Goal: Information Seeking & Learning: Understand process/instructions

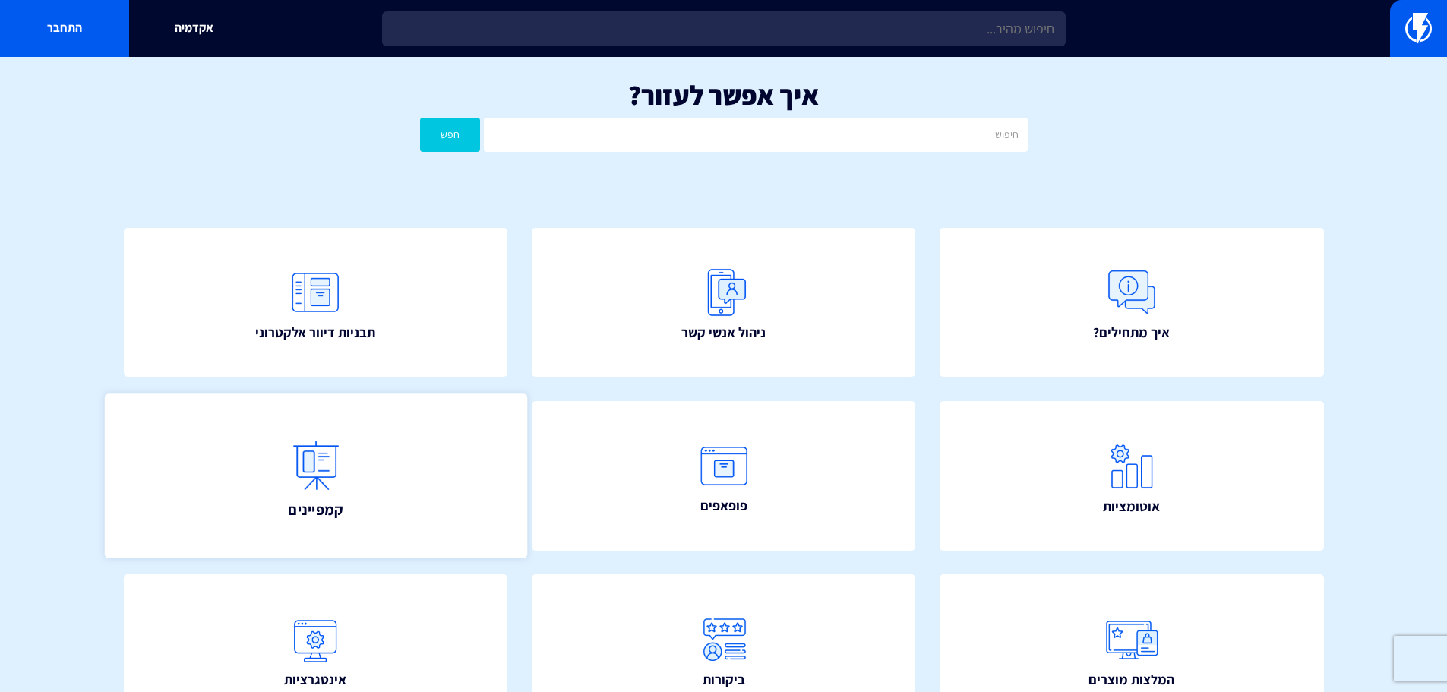
click at [342, 500] on span "קמפיינים" at bounding box center [315, 508] width 55 height 21
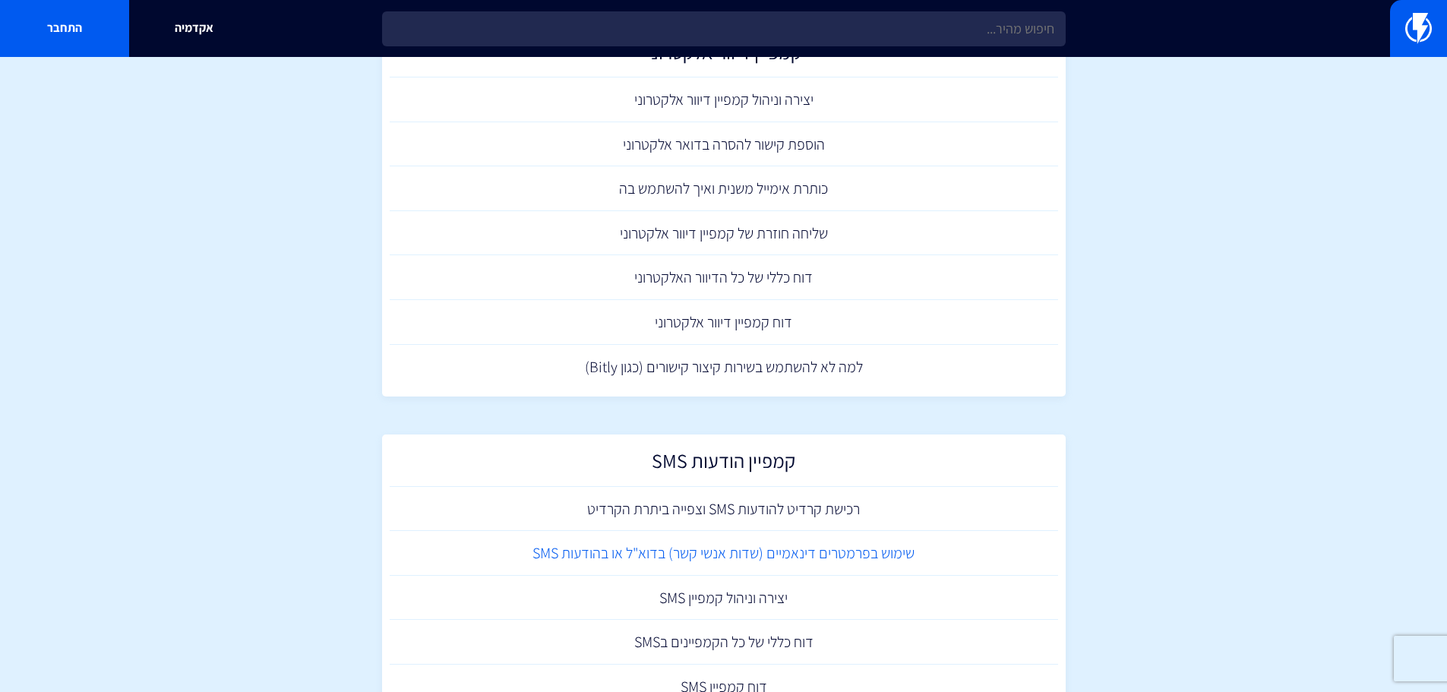
scroll to position [214, 0]
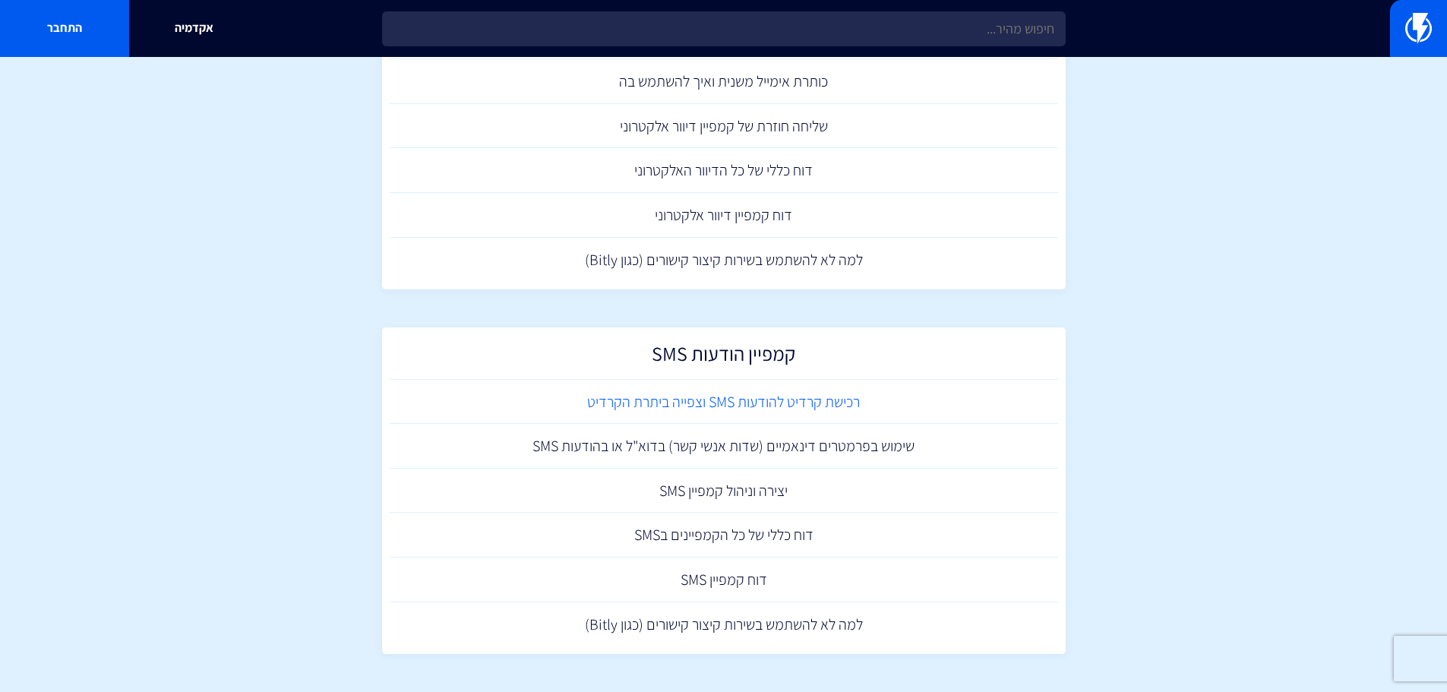
click at [776, 402] on link "רכישת קרדיט להודעות SMS וצפייה ביתרת הקרדיט" at bounding box center [724, 402] width 668 height 45
